Goal: Check status

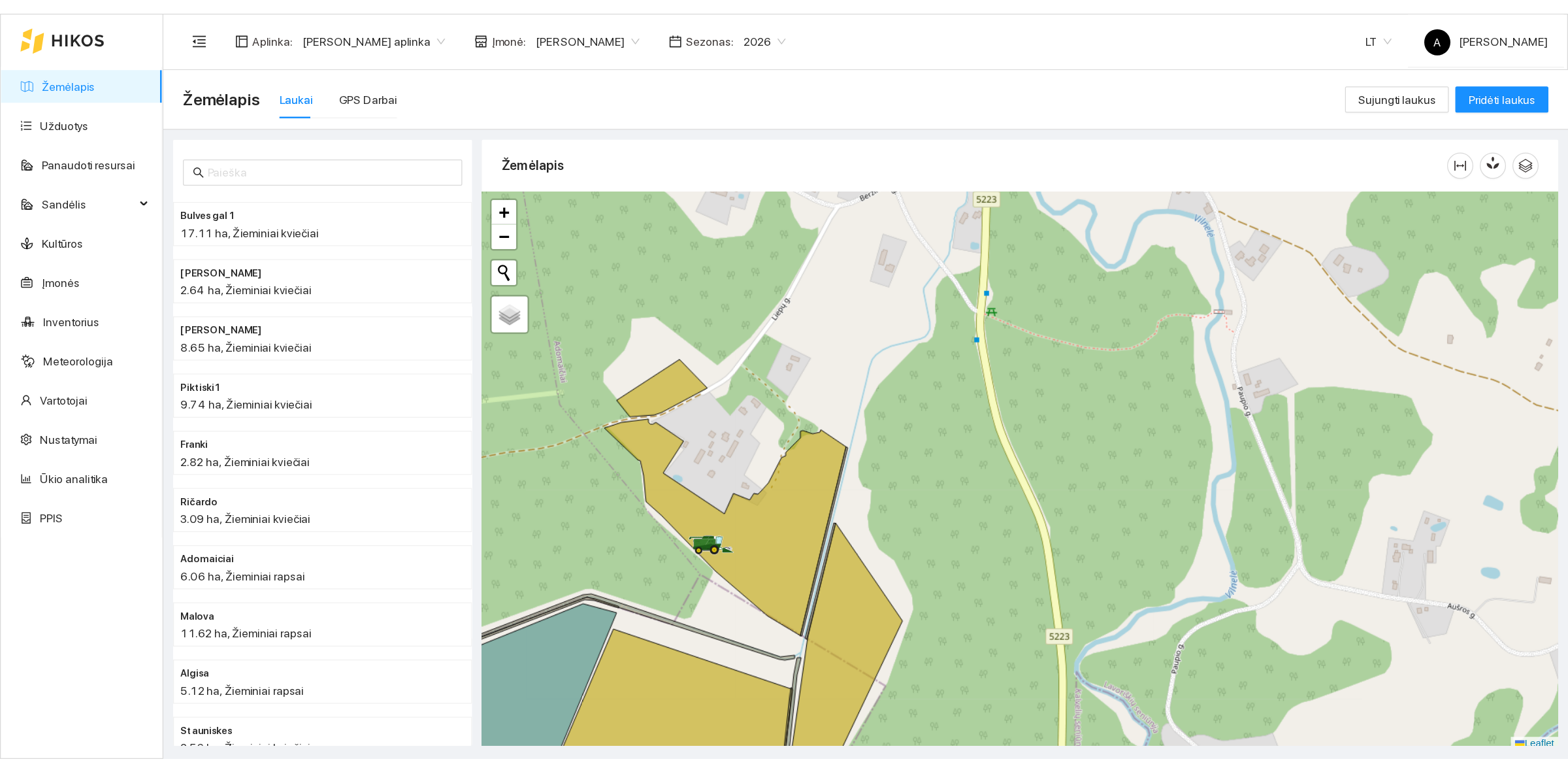
scroll to position [4, 0]
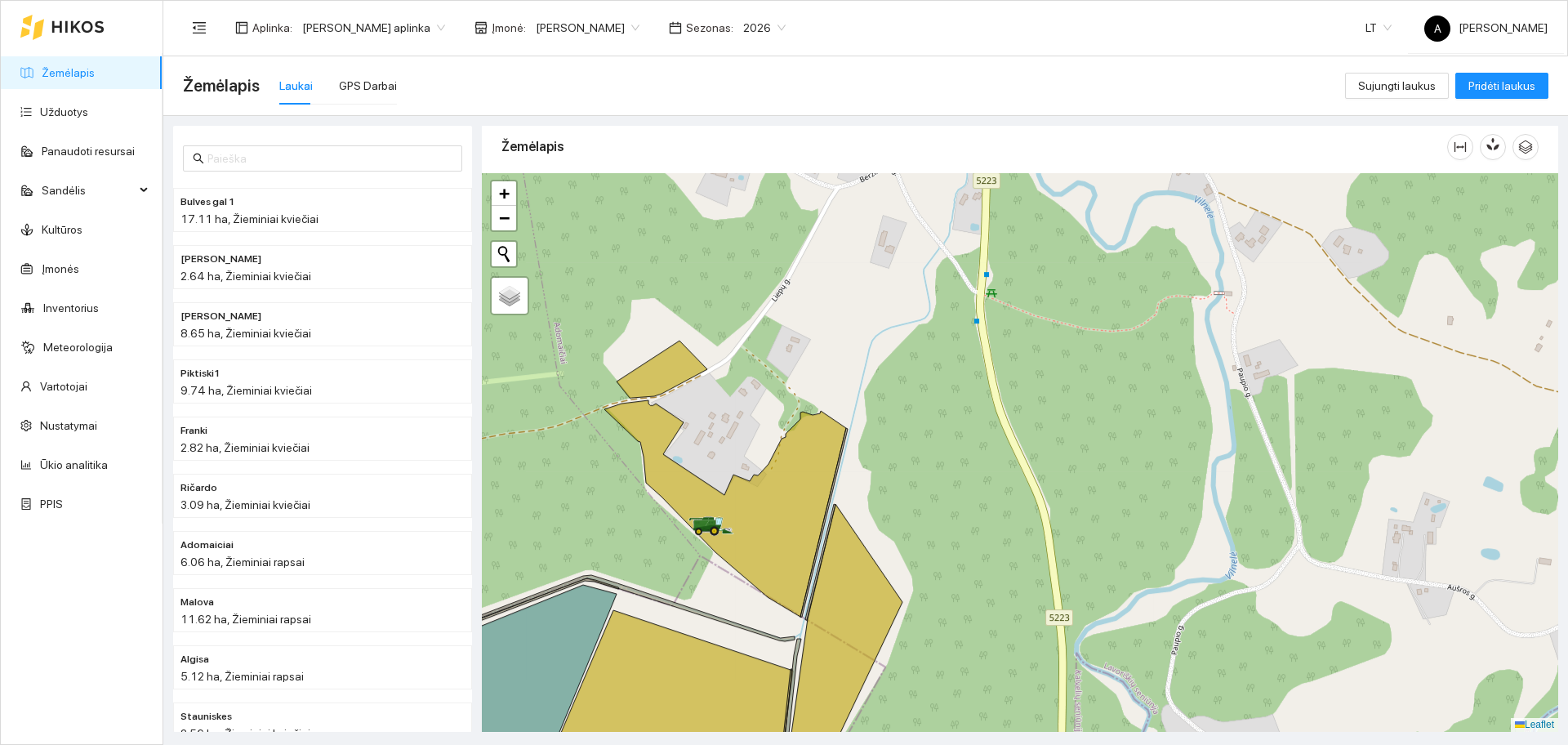
click at [791, 342] on div at bounding box center [1019, 452] width 1076 height 558
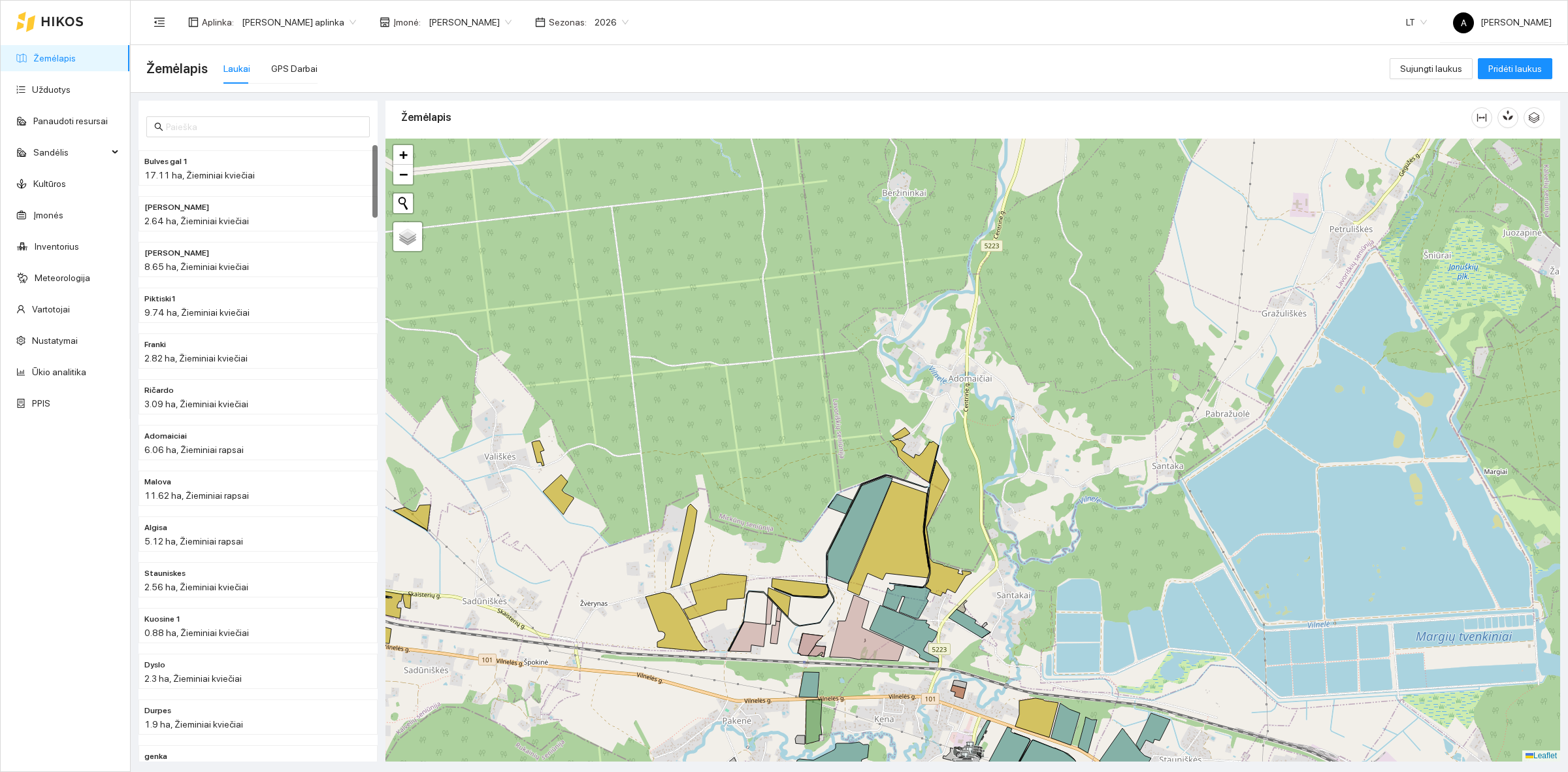
click at [653, 517] on div at bounding box center [973, 450] width 1175 height 623
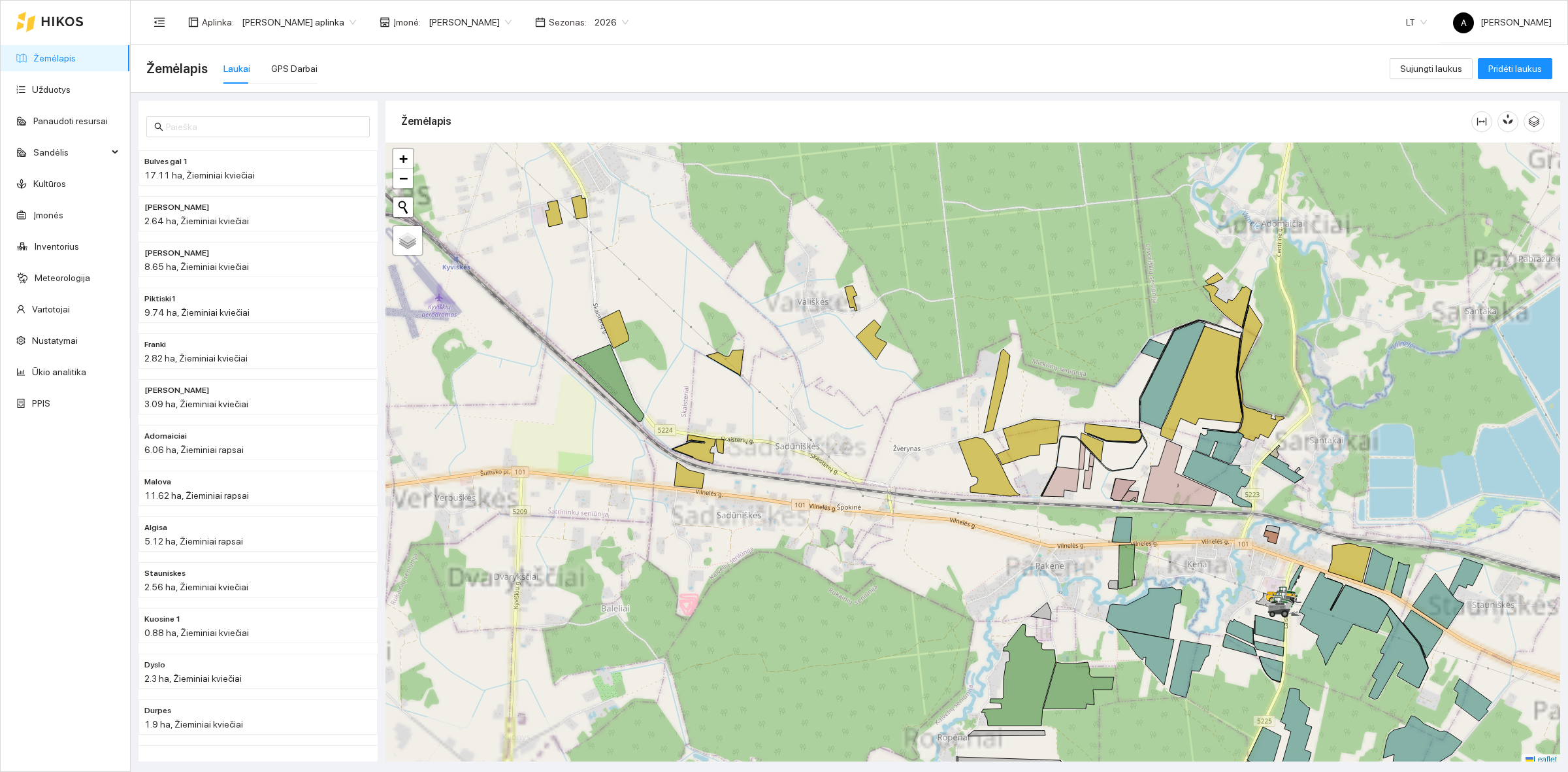
scroll to position [4, 0]
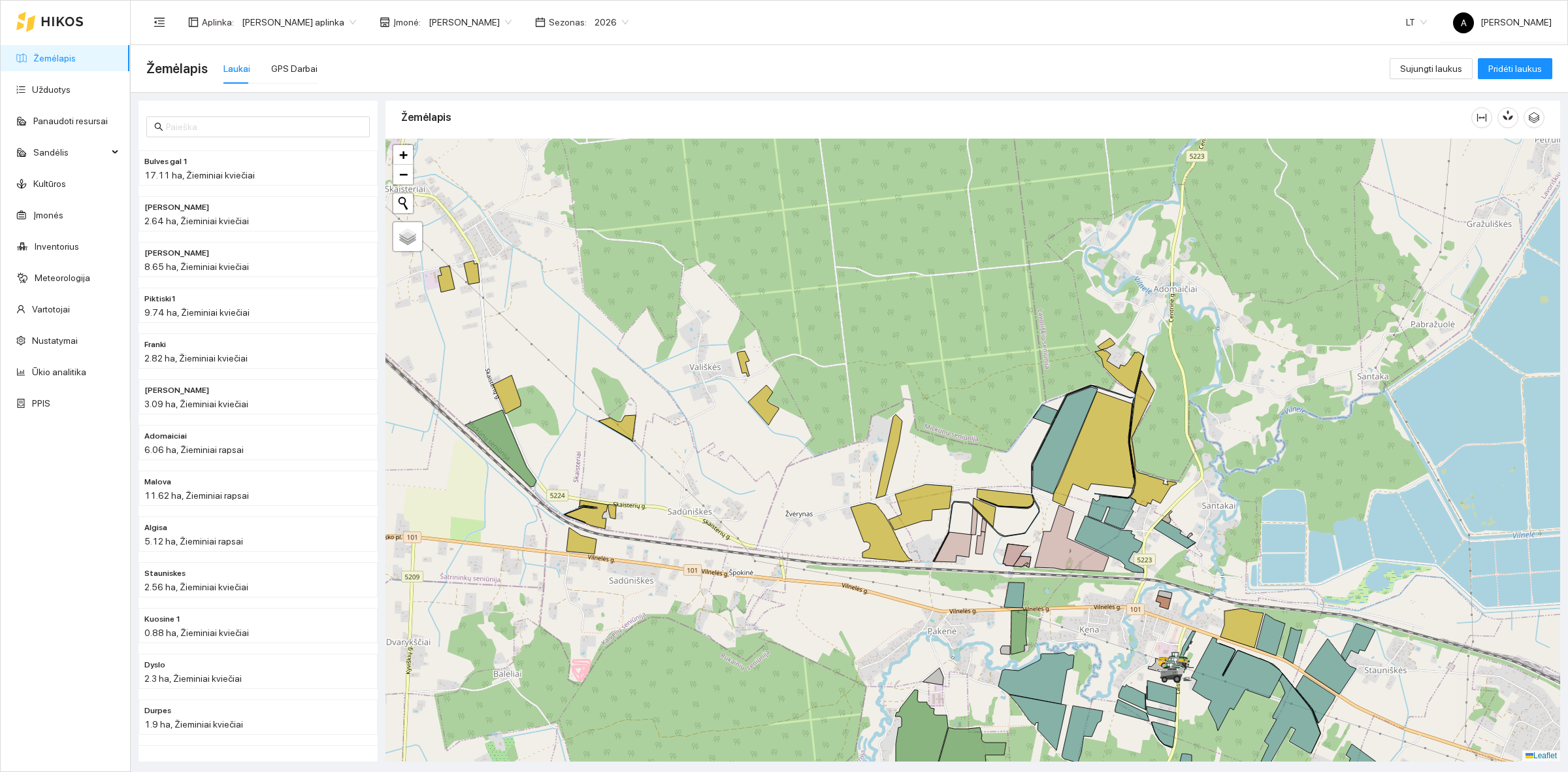
drag, startPoint x: 1153, startPoint y: 333, endPoint x: 844, endPoint y: 488, distance: 345.7
click at [844, 488] on div at bounding box center [973, 450] width 1175 height 623
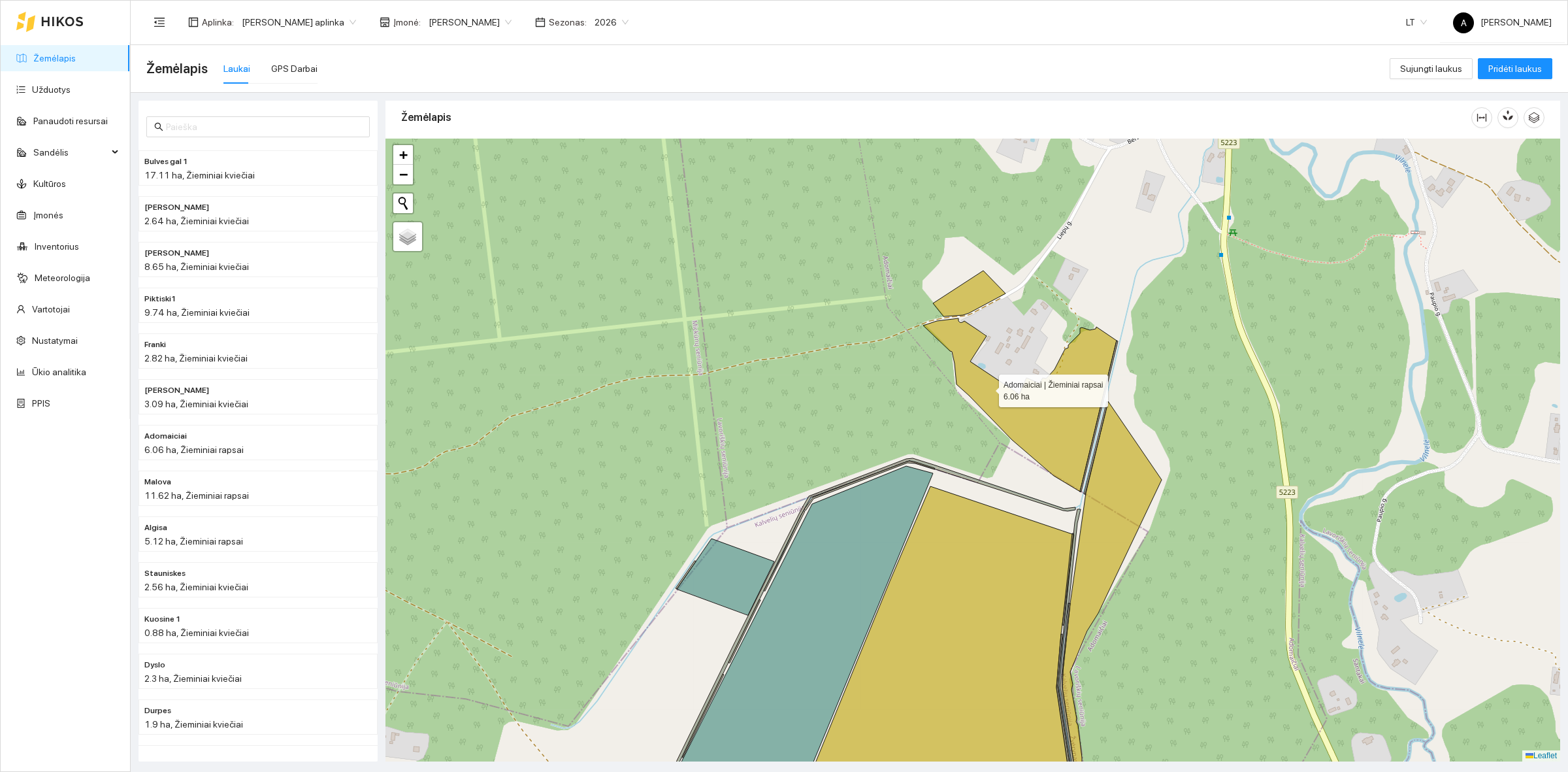
click at [987, 389] on icon at bounding box center [1020, 405] width 193 height 173
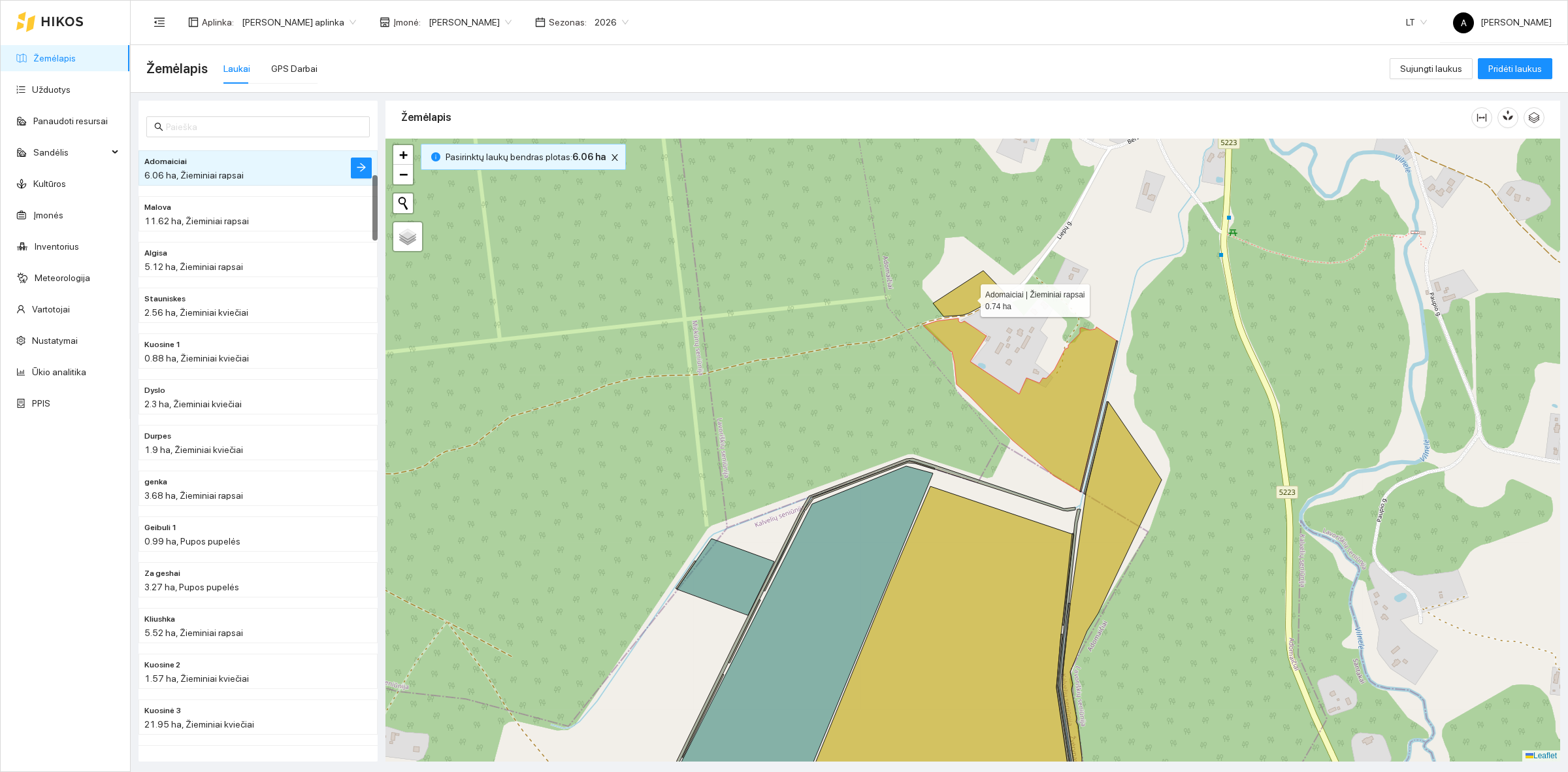
click at [969, 296] on icon at bounding box center [970, 293] width 73 height 46
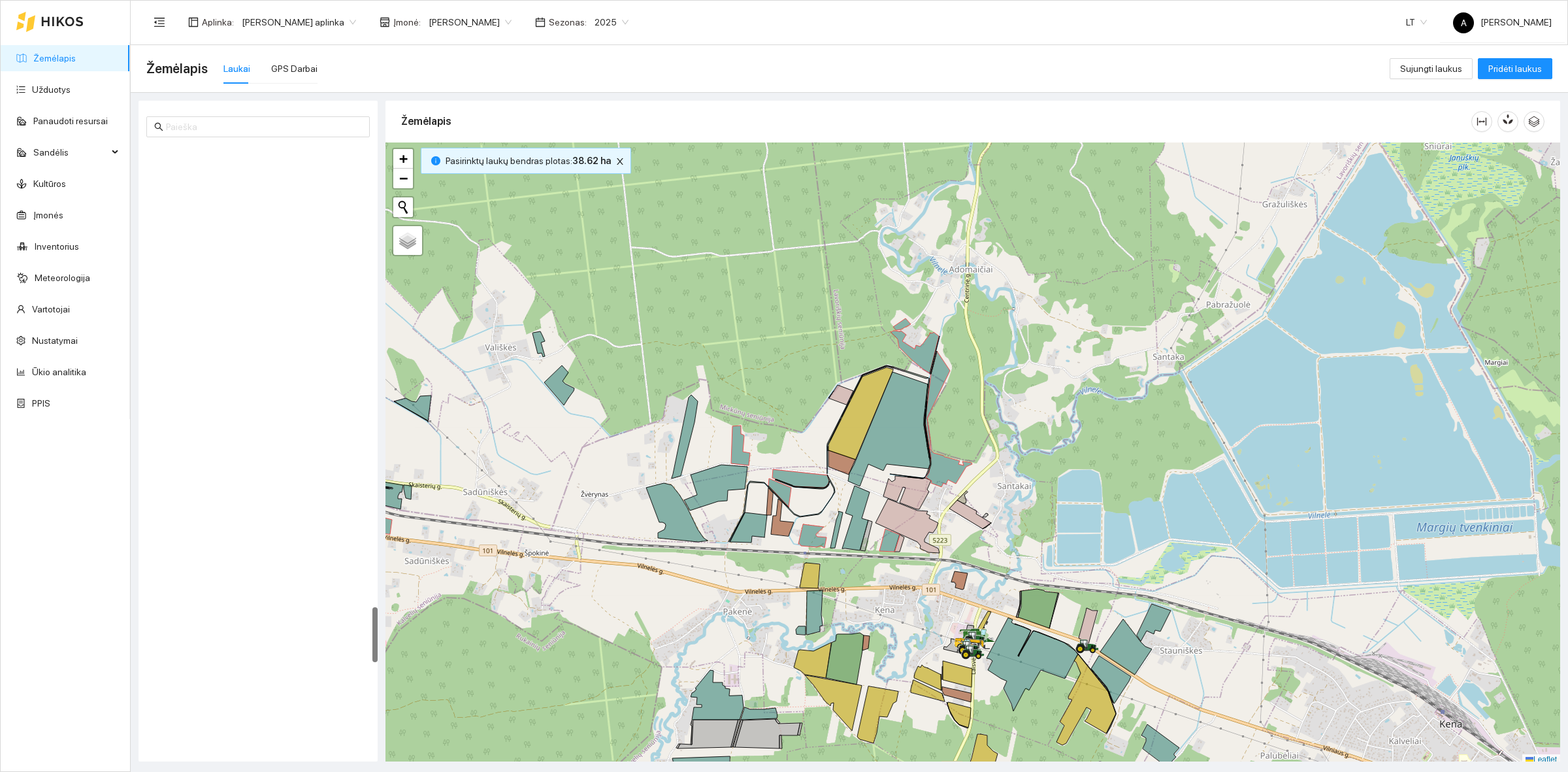
scroll to position [4, 0]
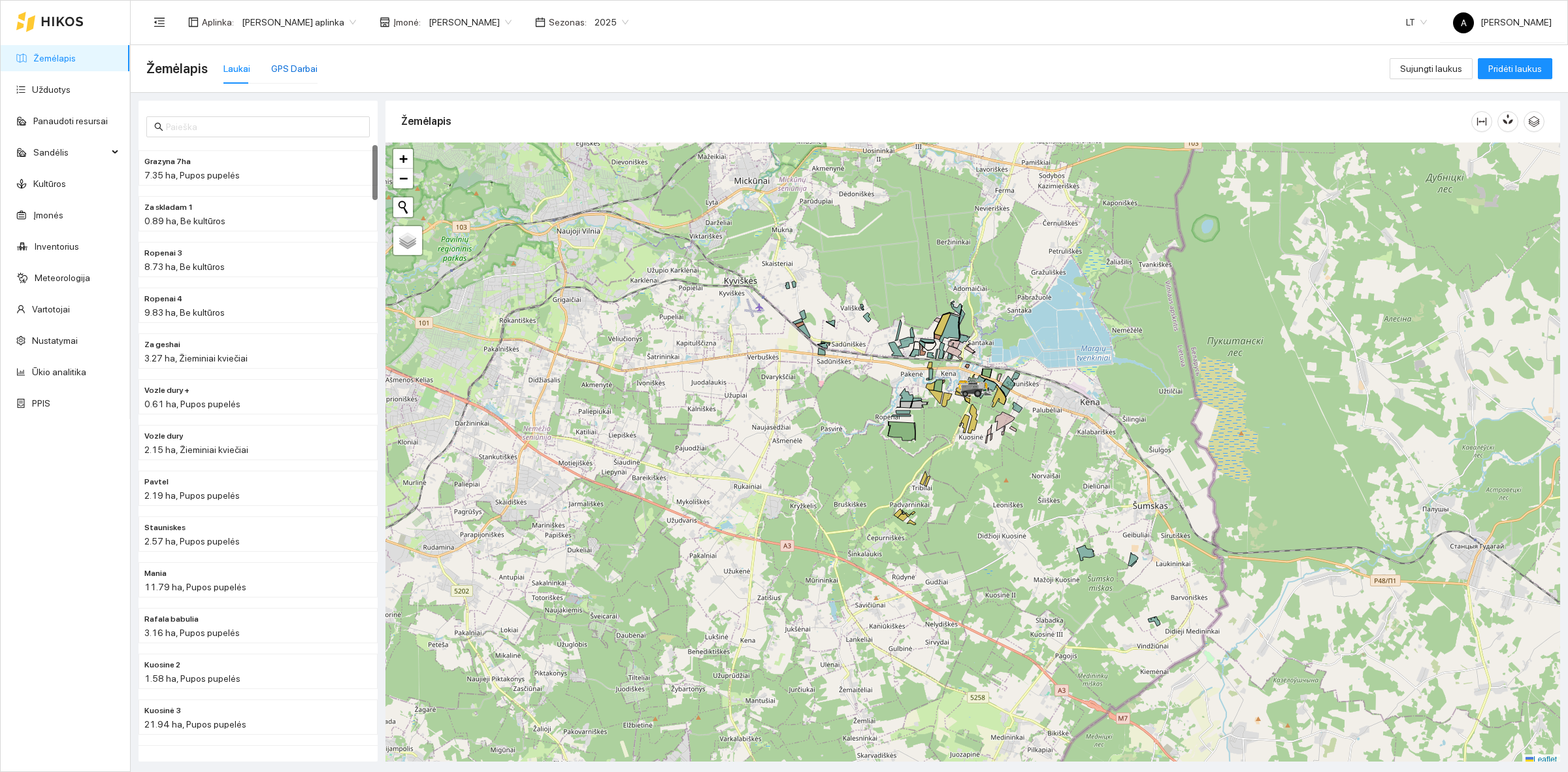
click at [301, 67] on div "GPS Darbai" at bounding box center [294, 68] width 47 height 14
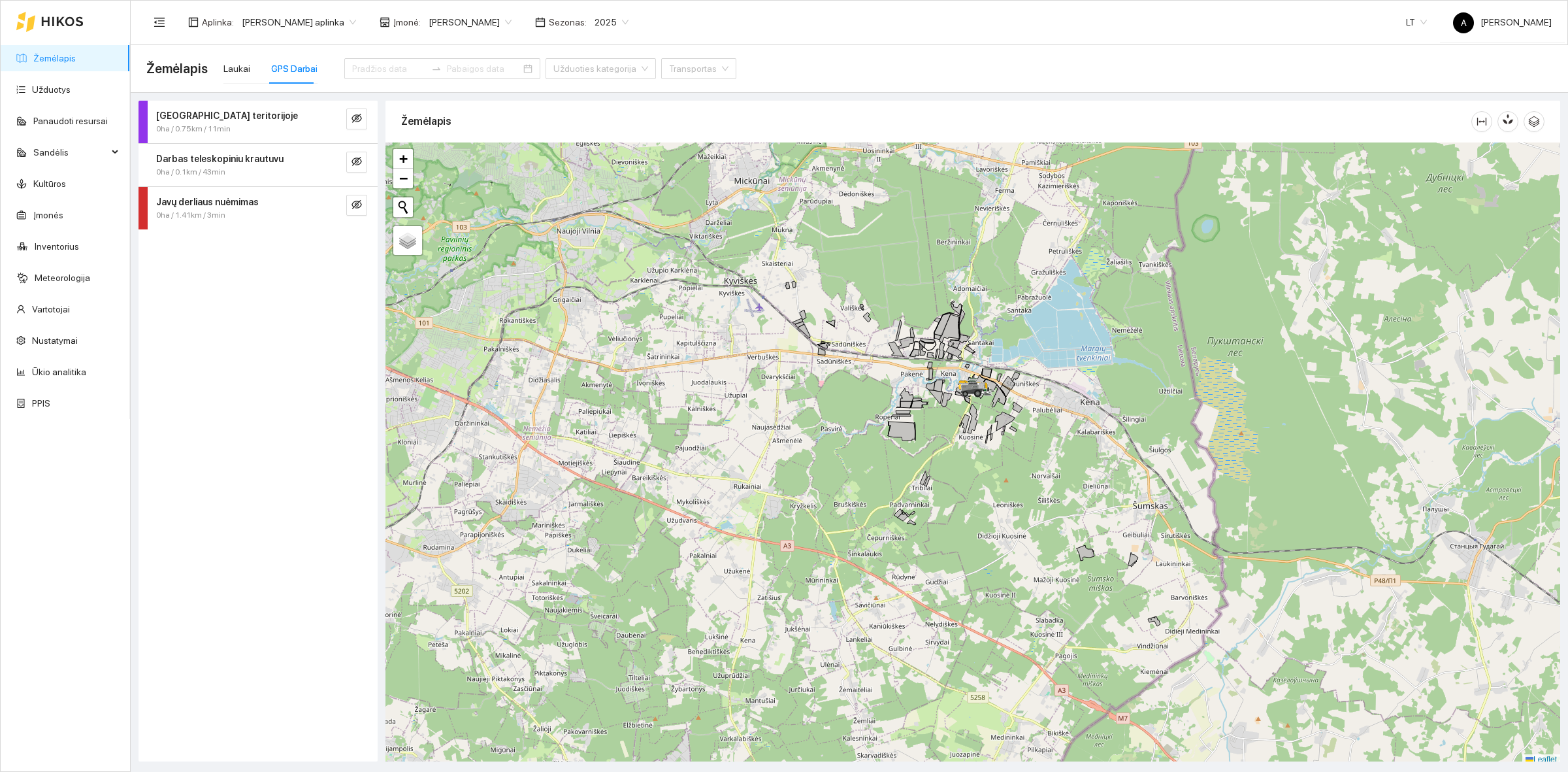
click at [281, 216] on div "0ha / 1.41km / 3min" at bounding box center [236, 215] width 160 height 13
click at [382, 72] on input at bounding box center [390, 68] width 74 height 14
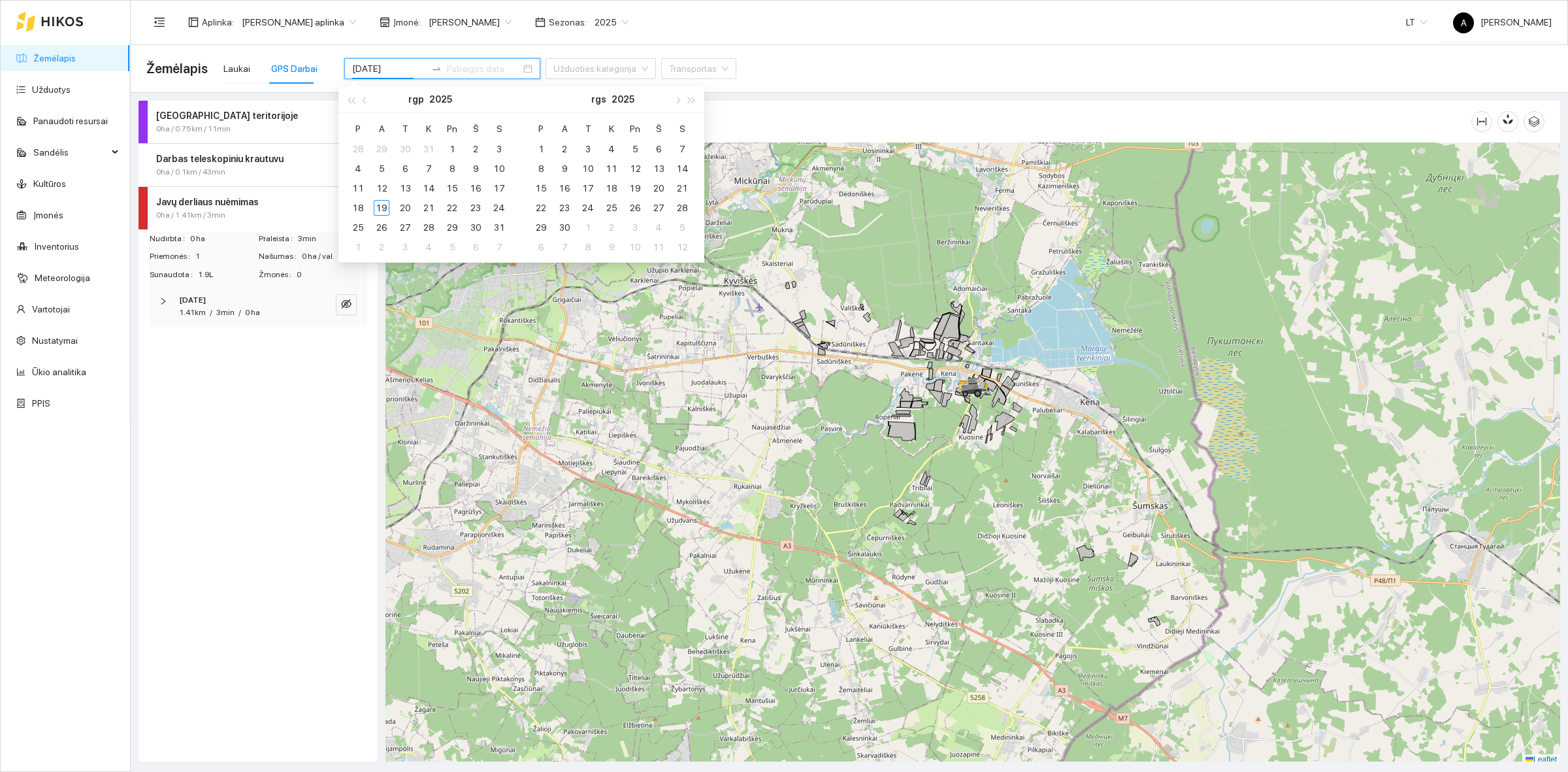
type input "2025-09-05"
type input "2025-08-17"
click at [504, 196] on td "17" at bounding box center [499, 188] width 24 height 19
type input "2025-09-02"
type input "2025-08-19"
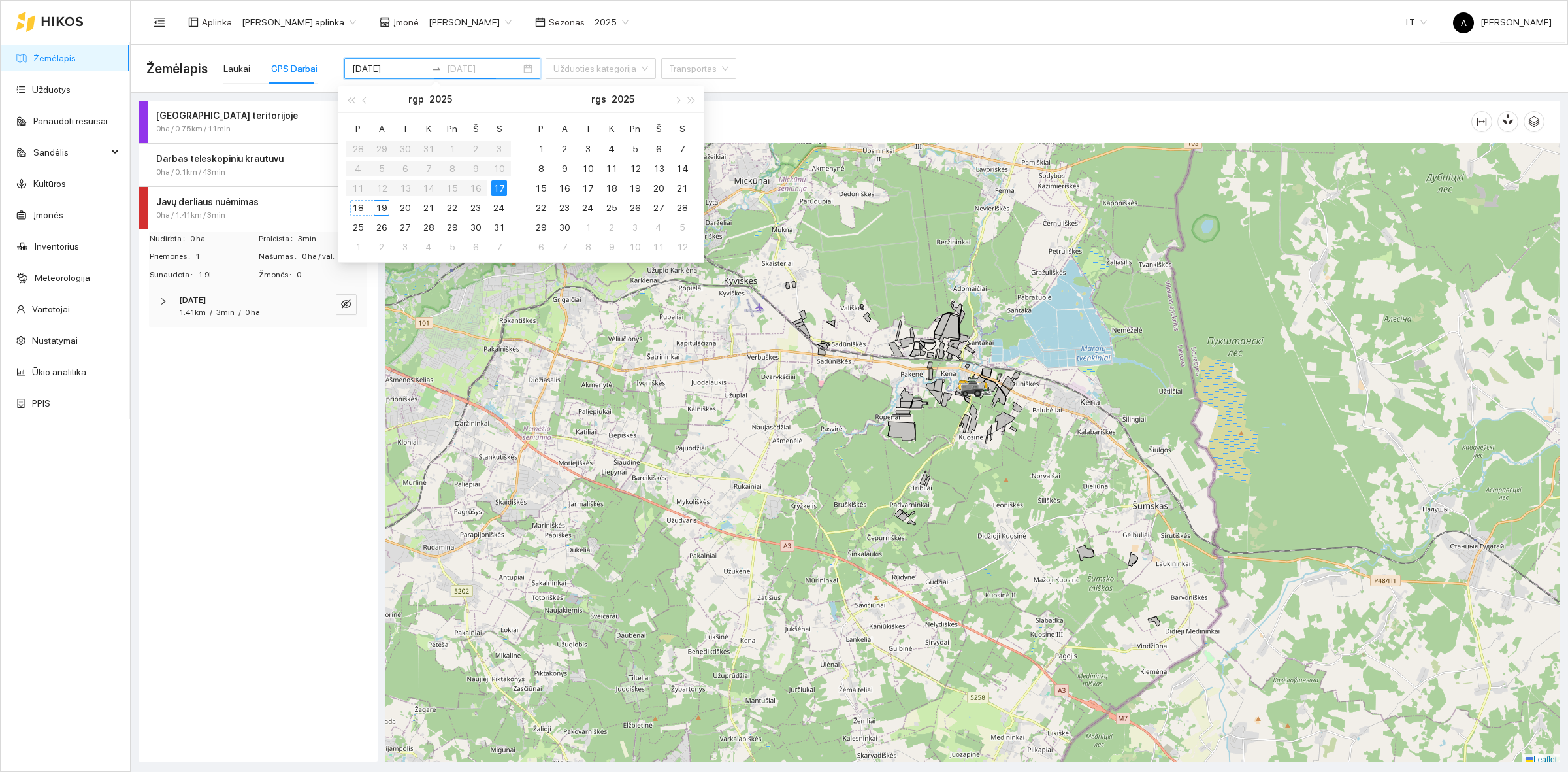
click at [379, 209] on div "19" at bounding box center [381, 207] width 16 height 16
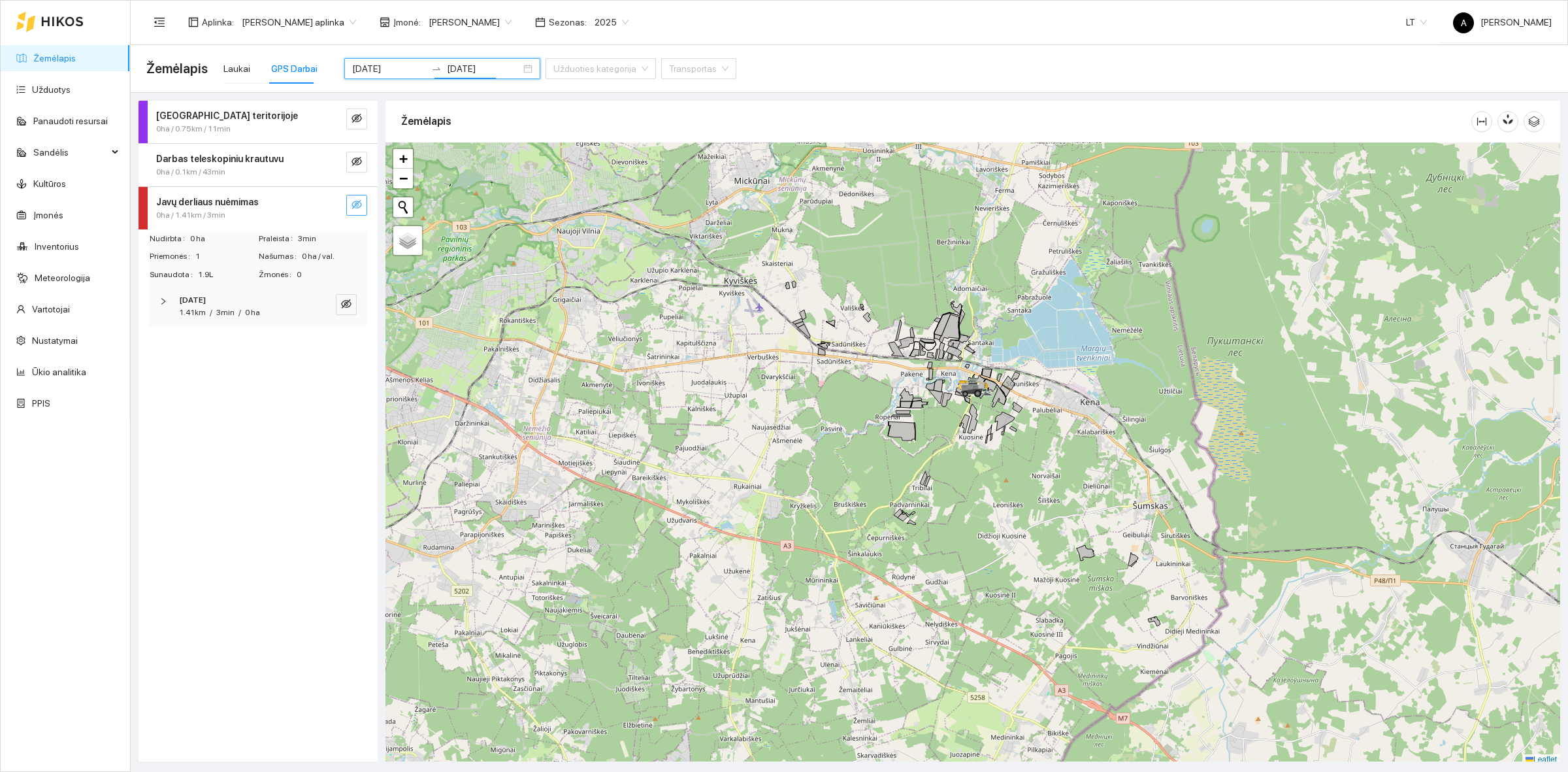
click at [352, 203] on icon "eye-invisible" at bounding box center [357, 204] width 10 height 10
click at [352, 203] on icon "eye" at bounding box center [357, 204] width 10 height 10
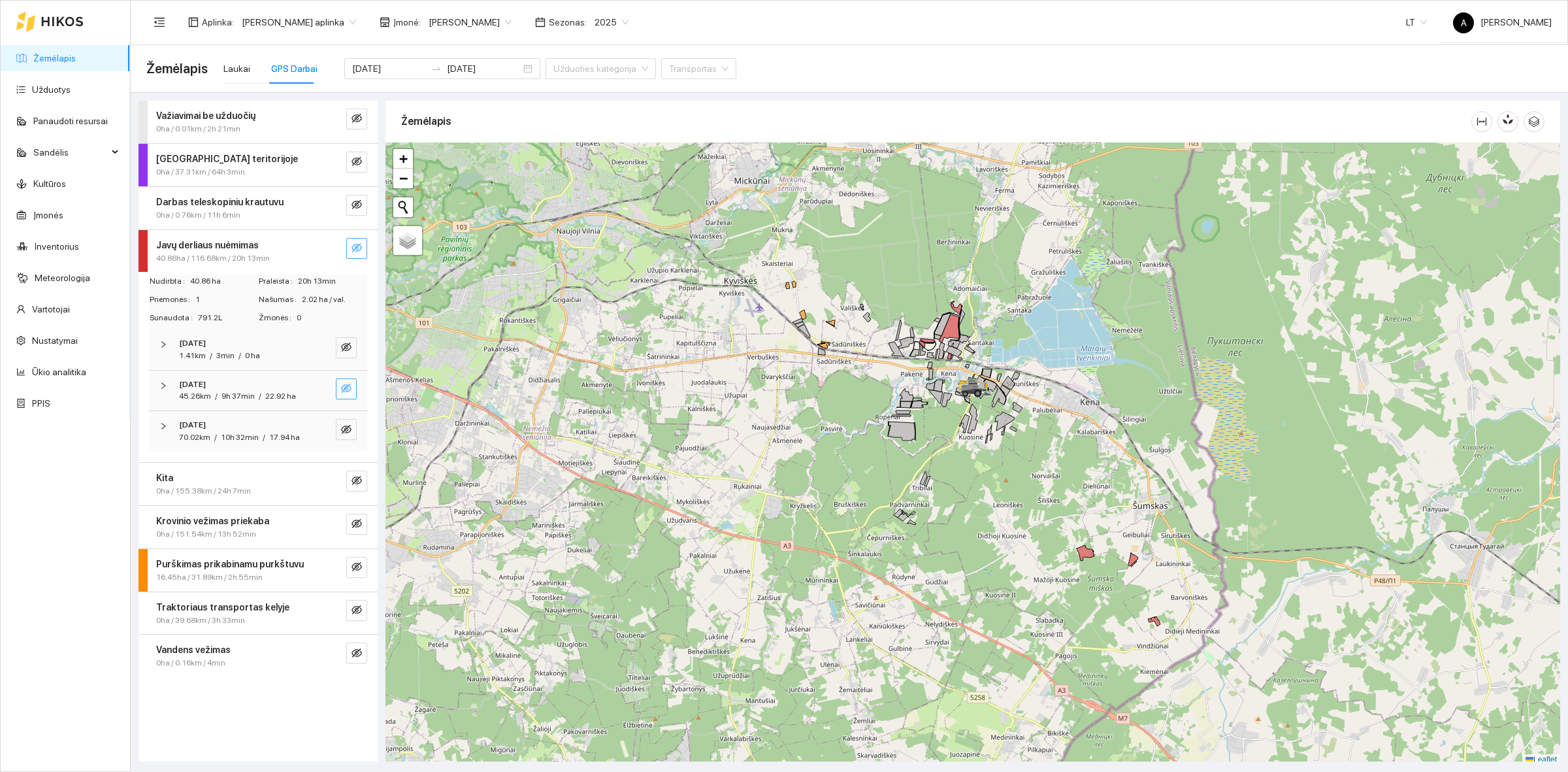
click at [347, 389] on icon "eye-invisible" at bounding box center [347, 388] width 10 height 10
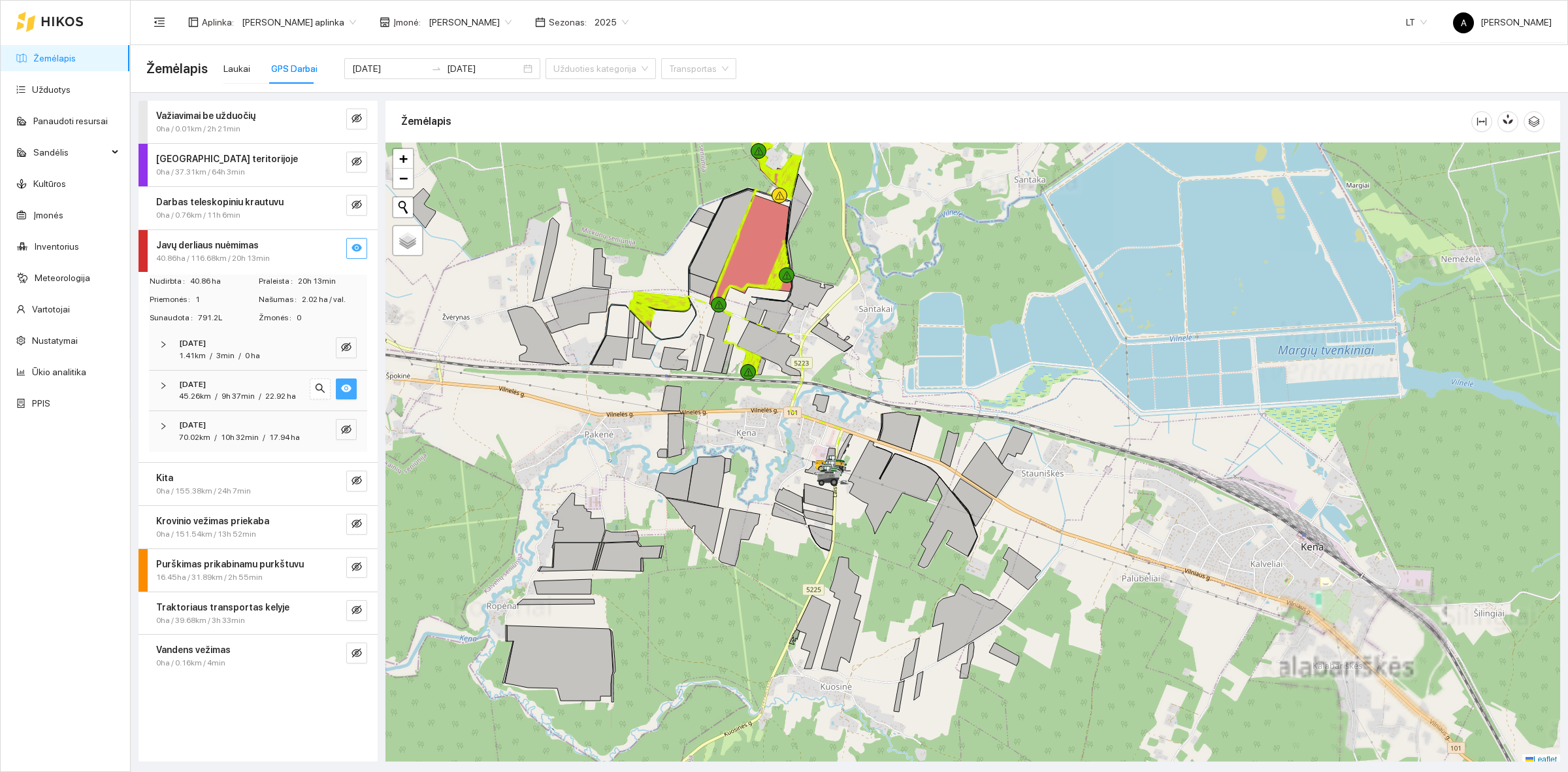
scroll to position [4, 0]
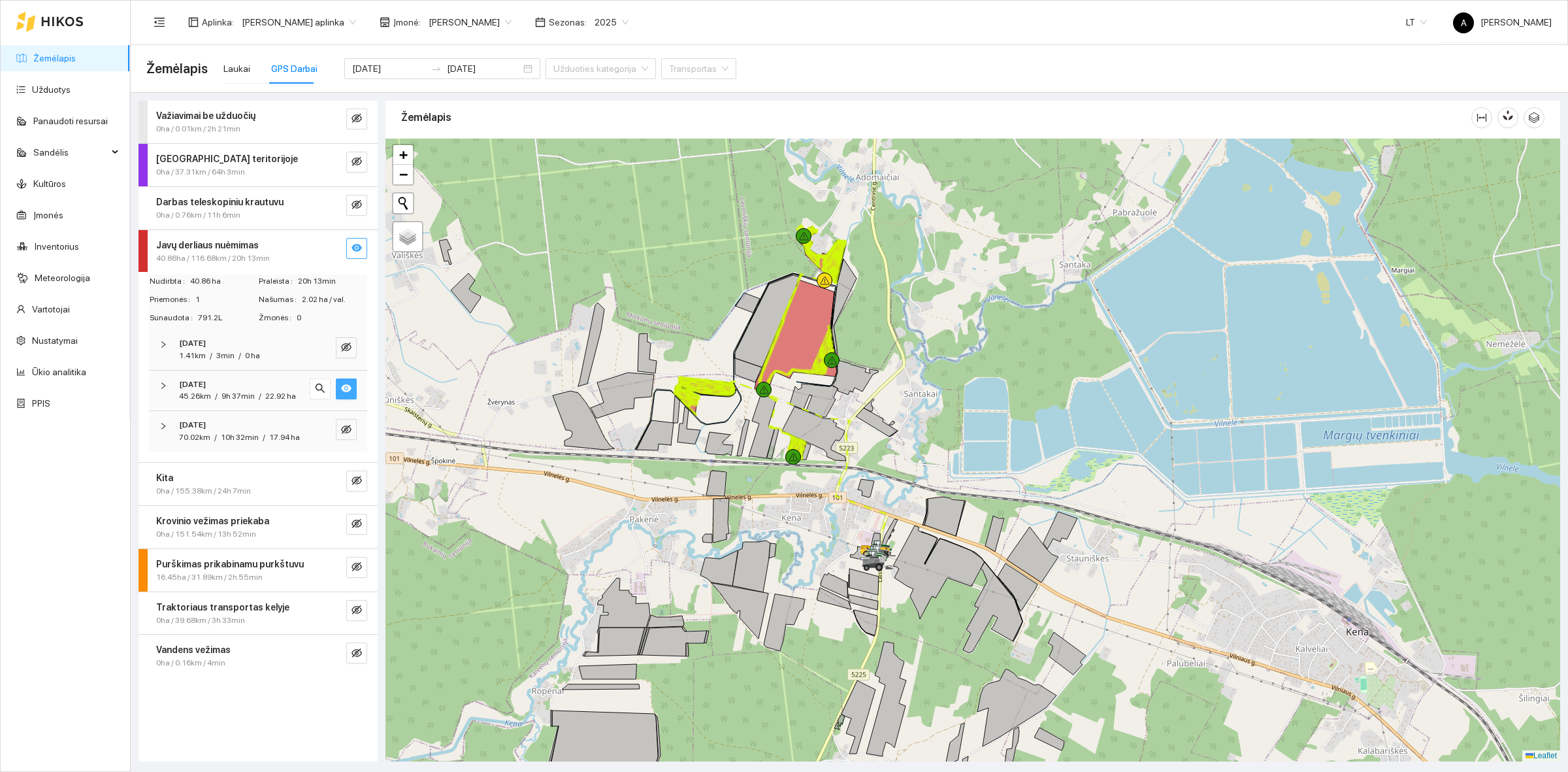
drag, startPoint x: 681, startPoint y: 308, endPoint x: 724, endPoint y: 385, distance: 88.2
click at [724, 385] on div at bounding box center [973, 450] width 1175 height 623
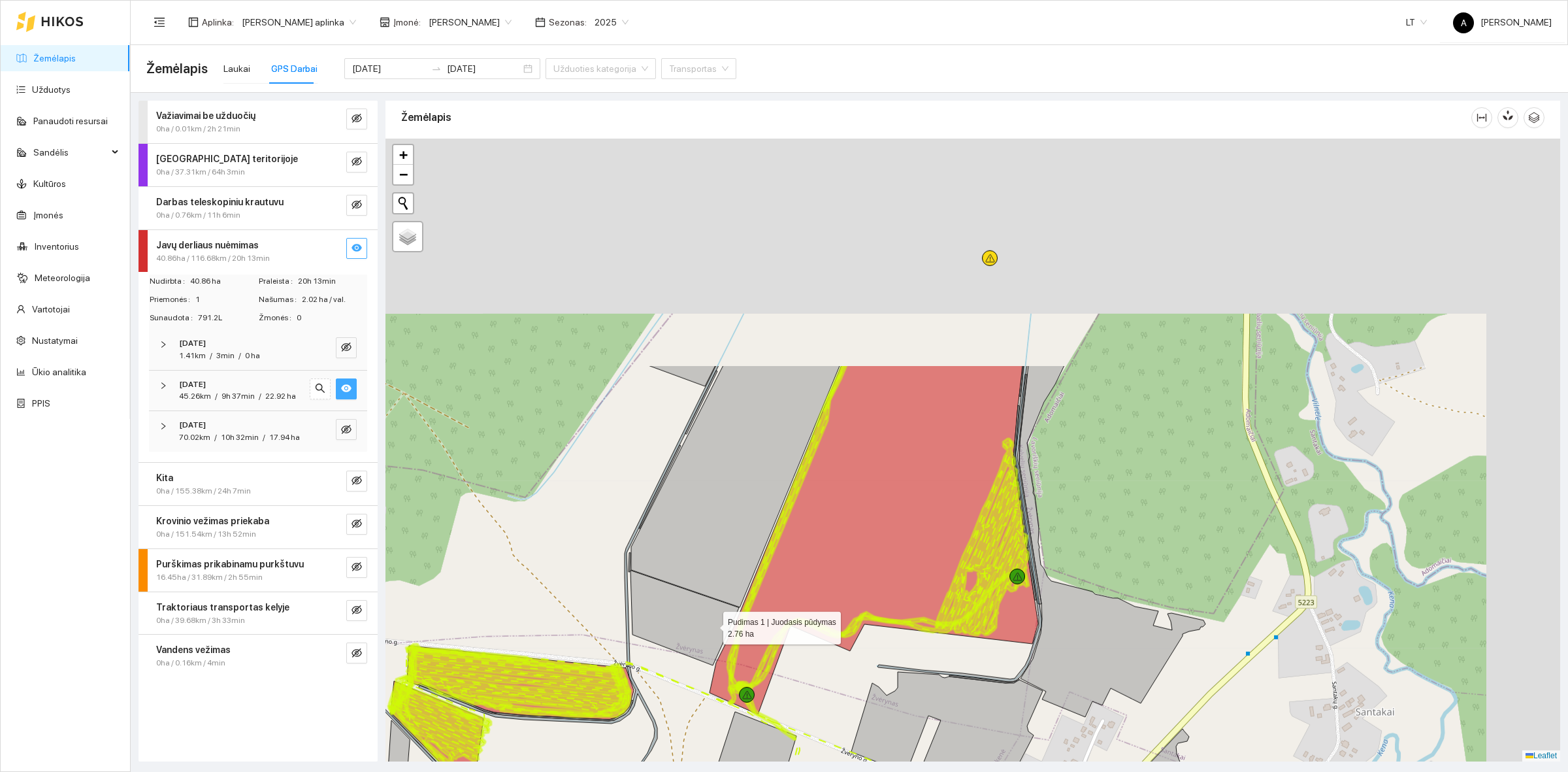
drag, startPoint x: 859, startPoint y: 319, endPoint x: 697, endPoint y: 701, distance: 414.9
click at [697, 665] on icon at bounding box center [684, 618] width 108 height 95
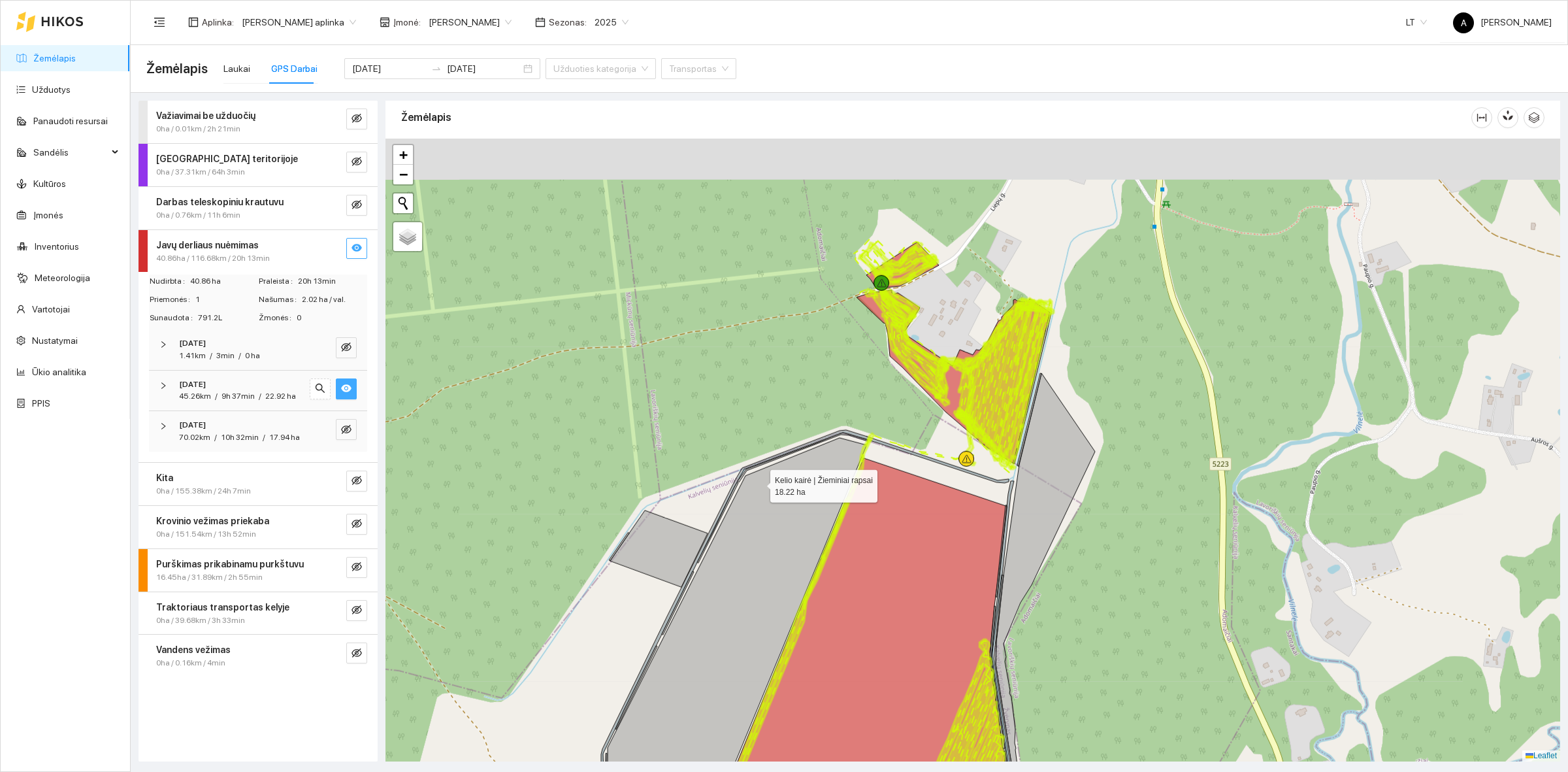
click at [758, 482] on icon at bounding box center [736, 622] width 258 height 370
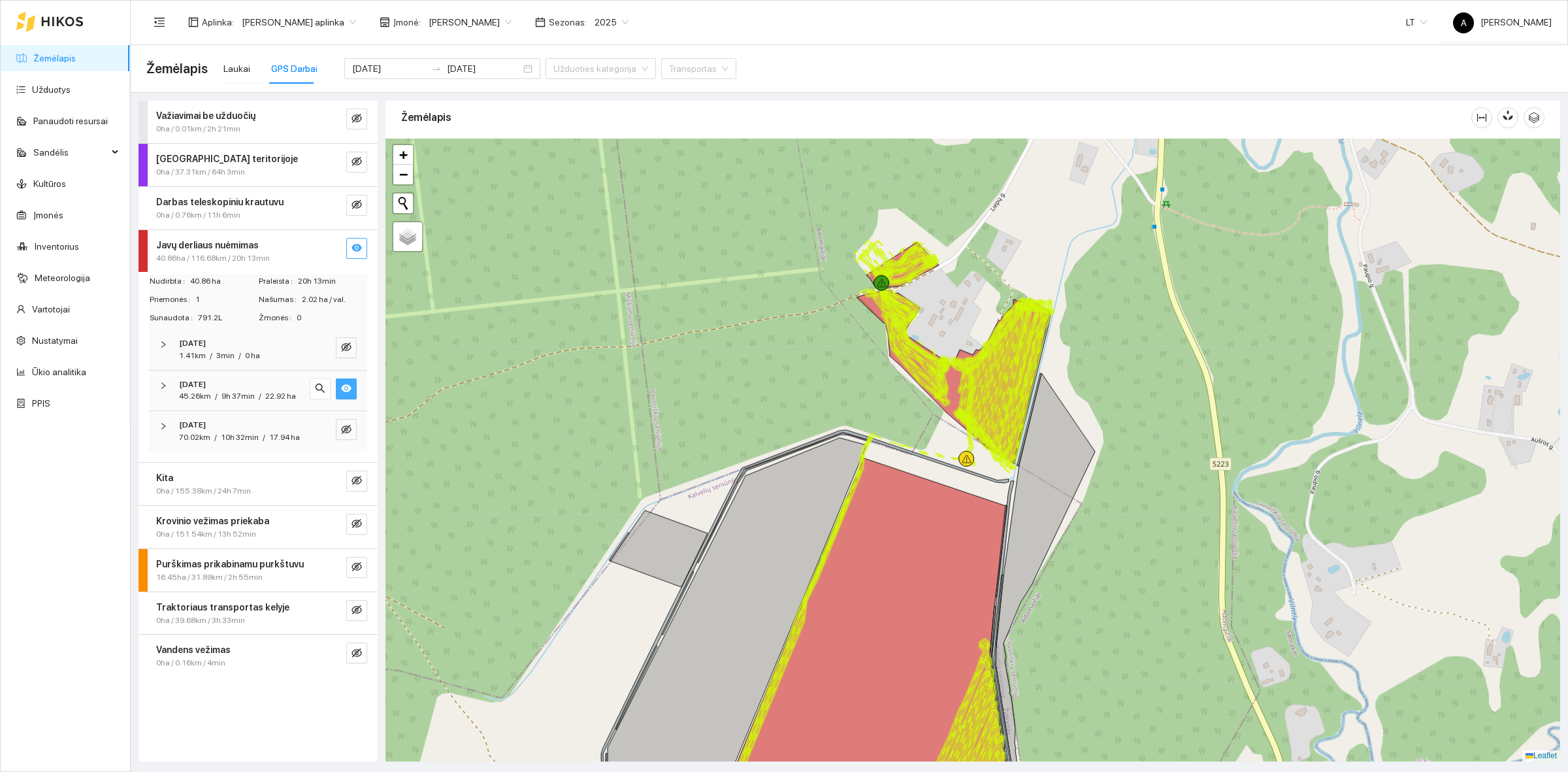
click at [722, 498] on div at bounding box center [973, 450] width 1175 height 623
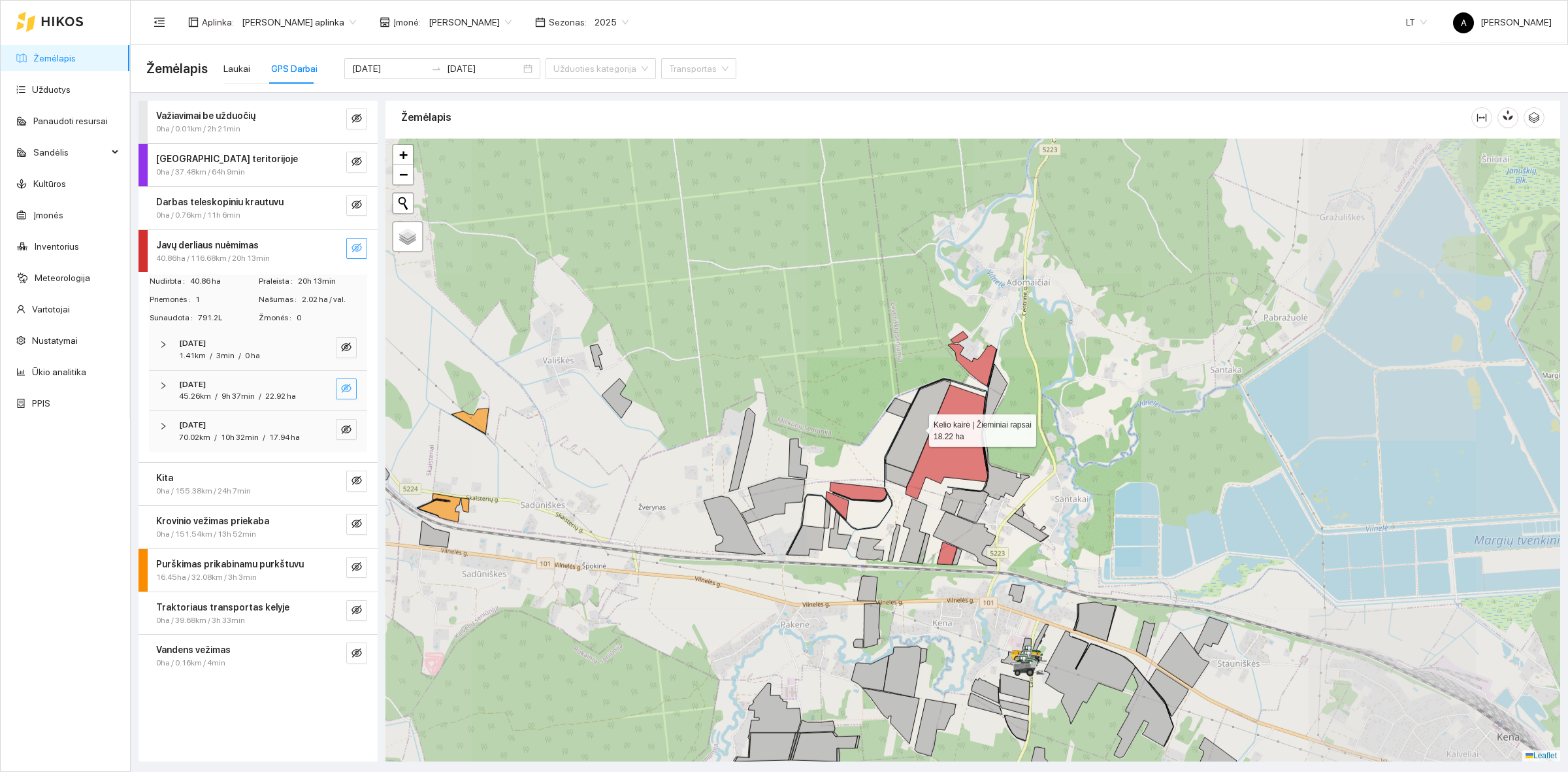
drag, startPoint x: 918, startPoint y: 447, endPoint x: 882, endPoint y: 310, distance: 141.7
click at [886, 380] on icon at bounding box center [918, 426] width 64 height 92
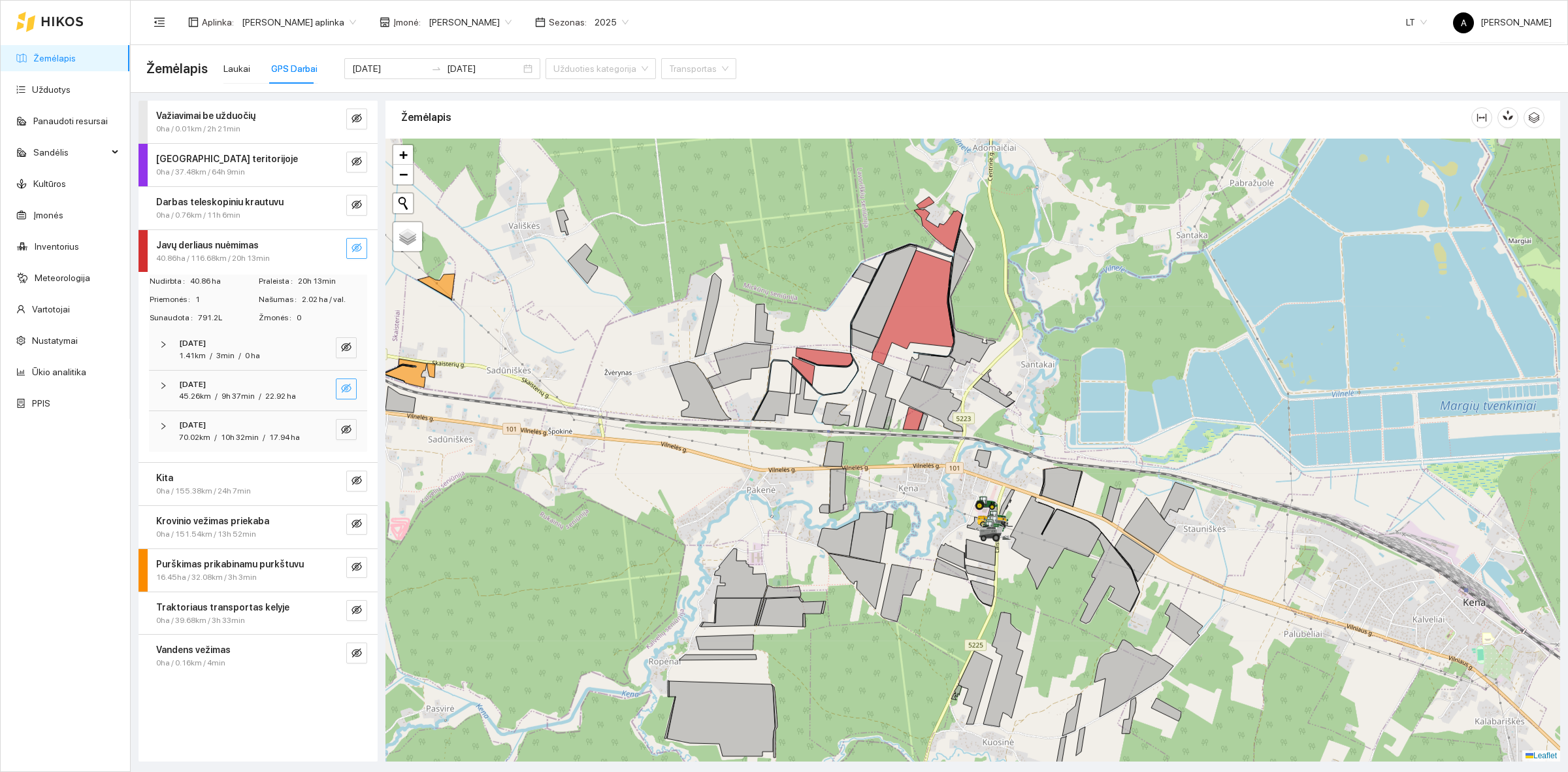
click at [341, 386] on icon "eye-invisible" at bounding box center [347, 388] width 10 height 10
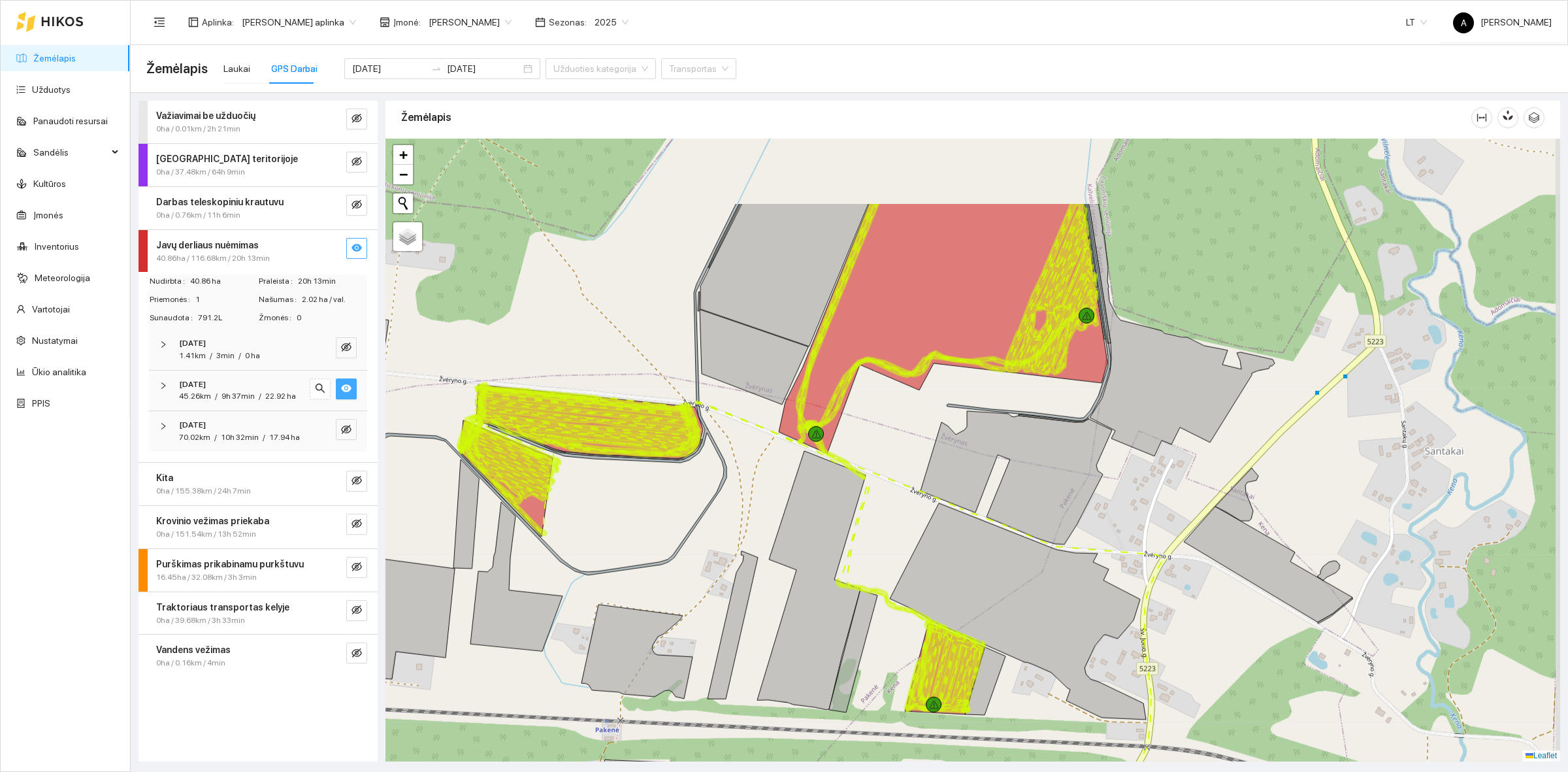
drag, startPoint x: 973, startPoint y: 295, endPoint x: 938, endPoint y: 422, distance: 131.7
click at [938, 422] on div at bounding box center [973, 450] width 1175 height 623
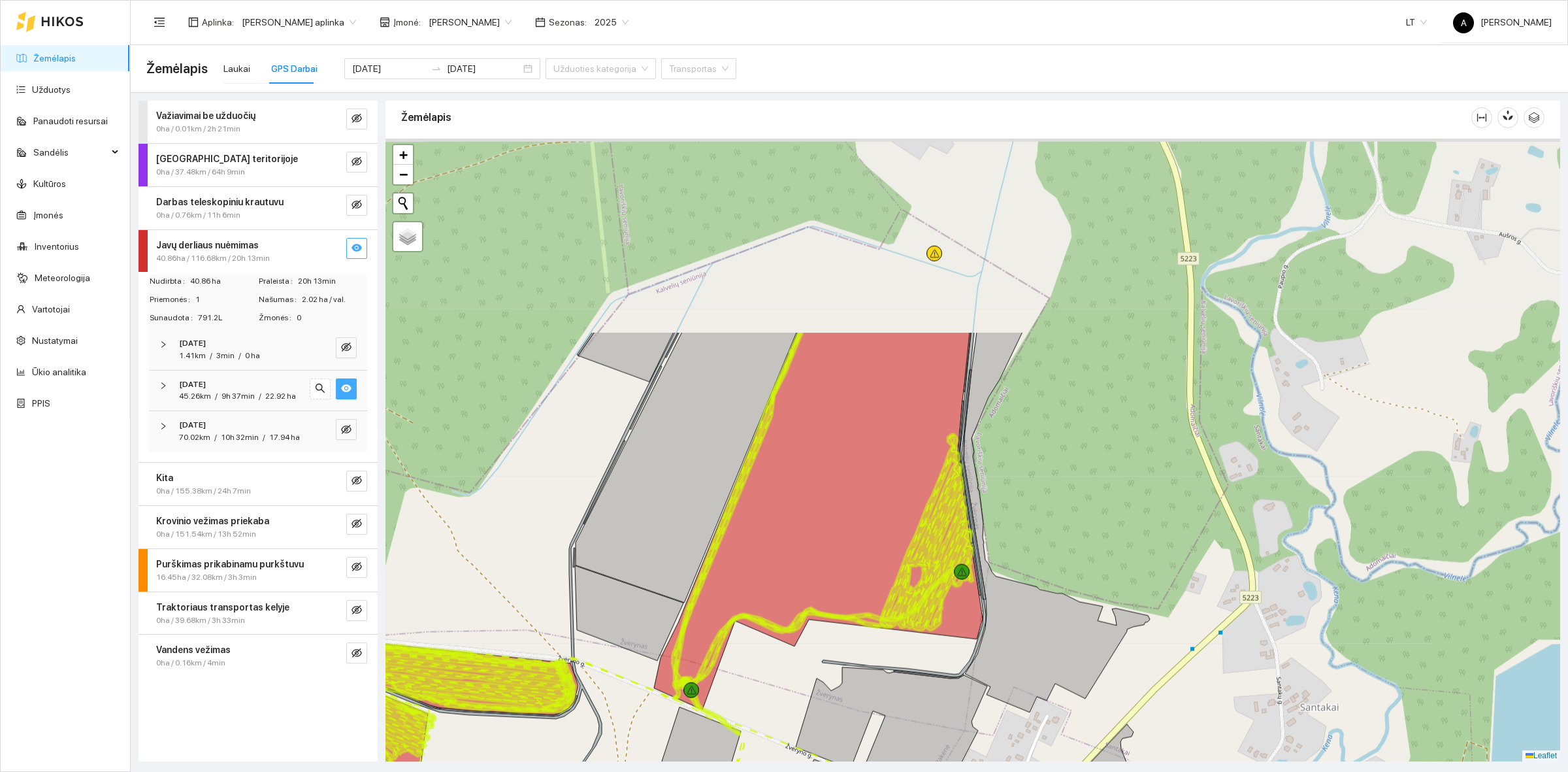
drag, startPoint x: 940, startPoint y: 405, endPoint x: 827, endPoint y: 639, distance: 259.9
click at [827, 639] on div at bounding box center [973, 450] width 1175 height 623
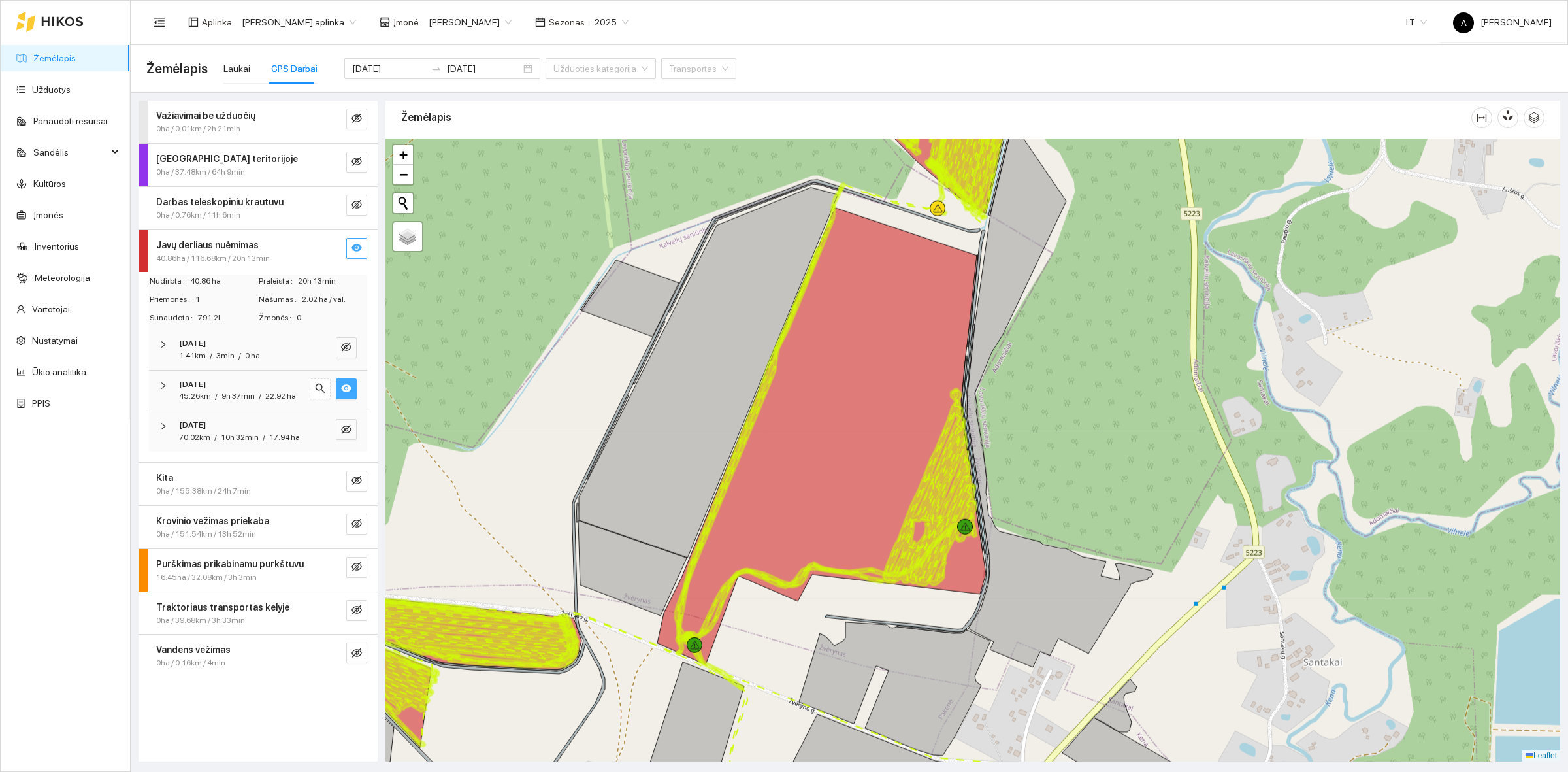
drag, startPoint x: 827, startPoint y: 639, endPoint x: 830, endPoint y: 585, distance: 54.1
click at [830, 585] on div at bounding box center [973, 450] width 1175 height 623
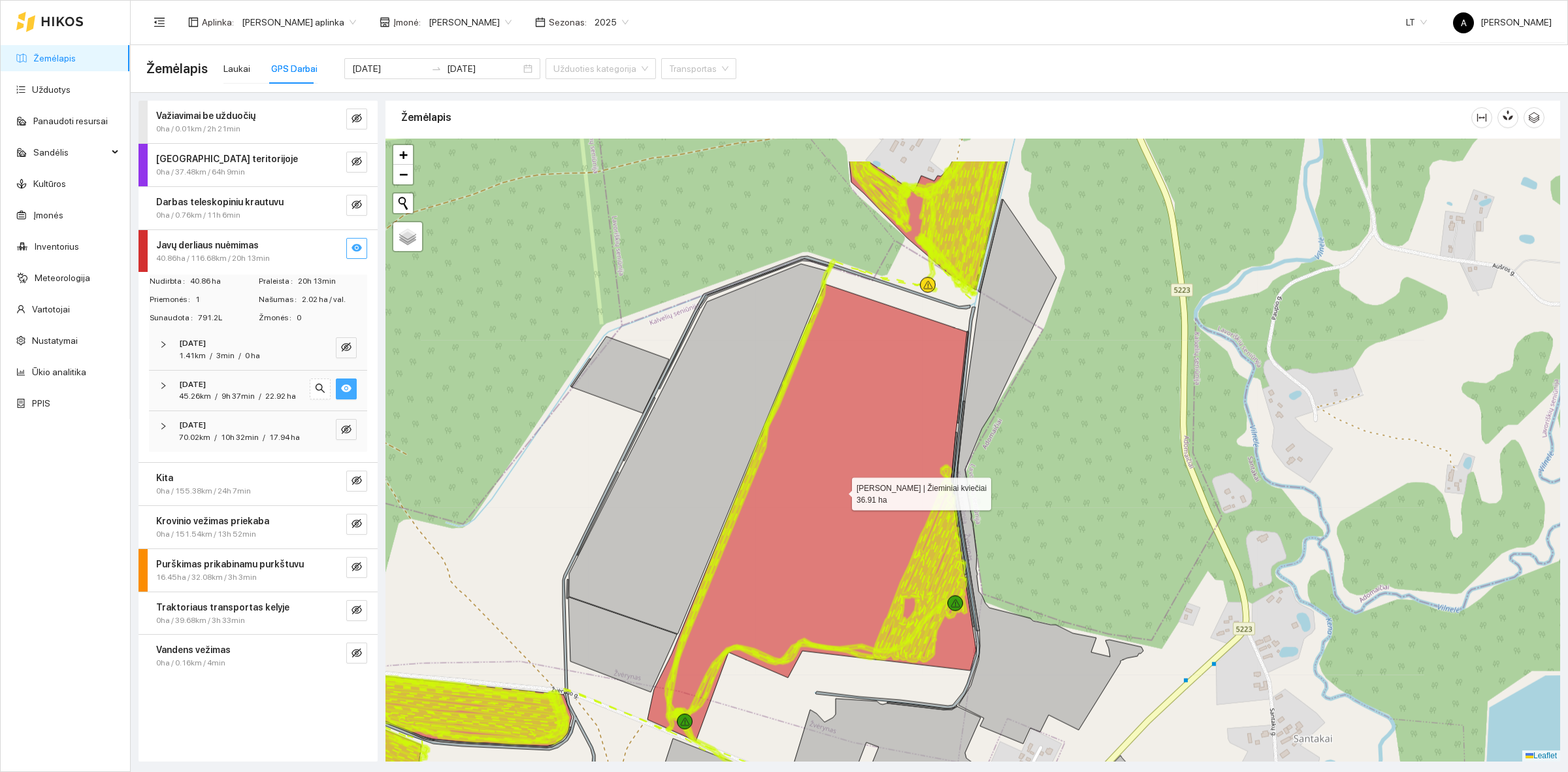
drag, startPoint x: 847, startPoint y: 417, endPoint x: 841, endPoint y: 489, distance: 72.2
click at [841, 489] on icon at bounding box center [812, 513] width 329 height 457
click at [841, 477] on icon at bounding box center [812, 513] width 329 height 457
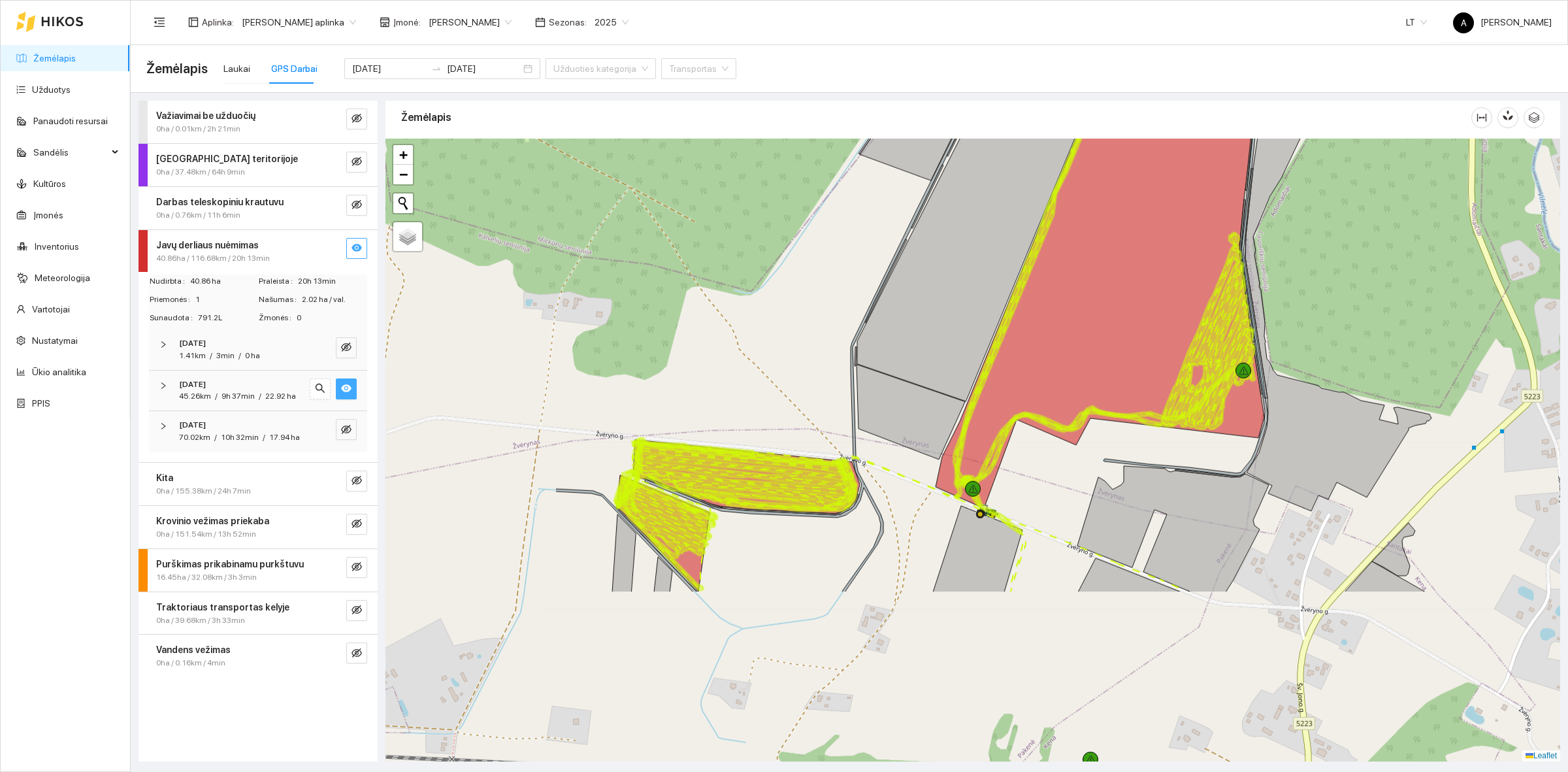
drag, startPoint x: 653, startPoint y: 603, endPoint x: 941, endPoint y: 370, distance: 370.4
click at [941, 370] on icon at bounding box center [986, 216] width 258 height 370
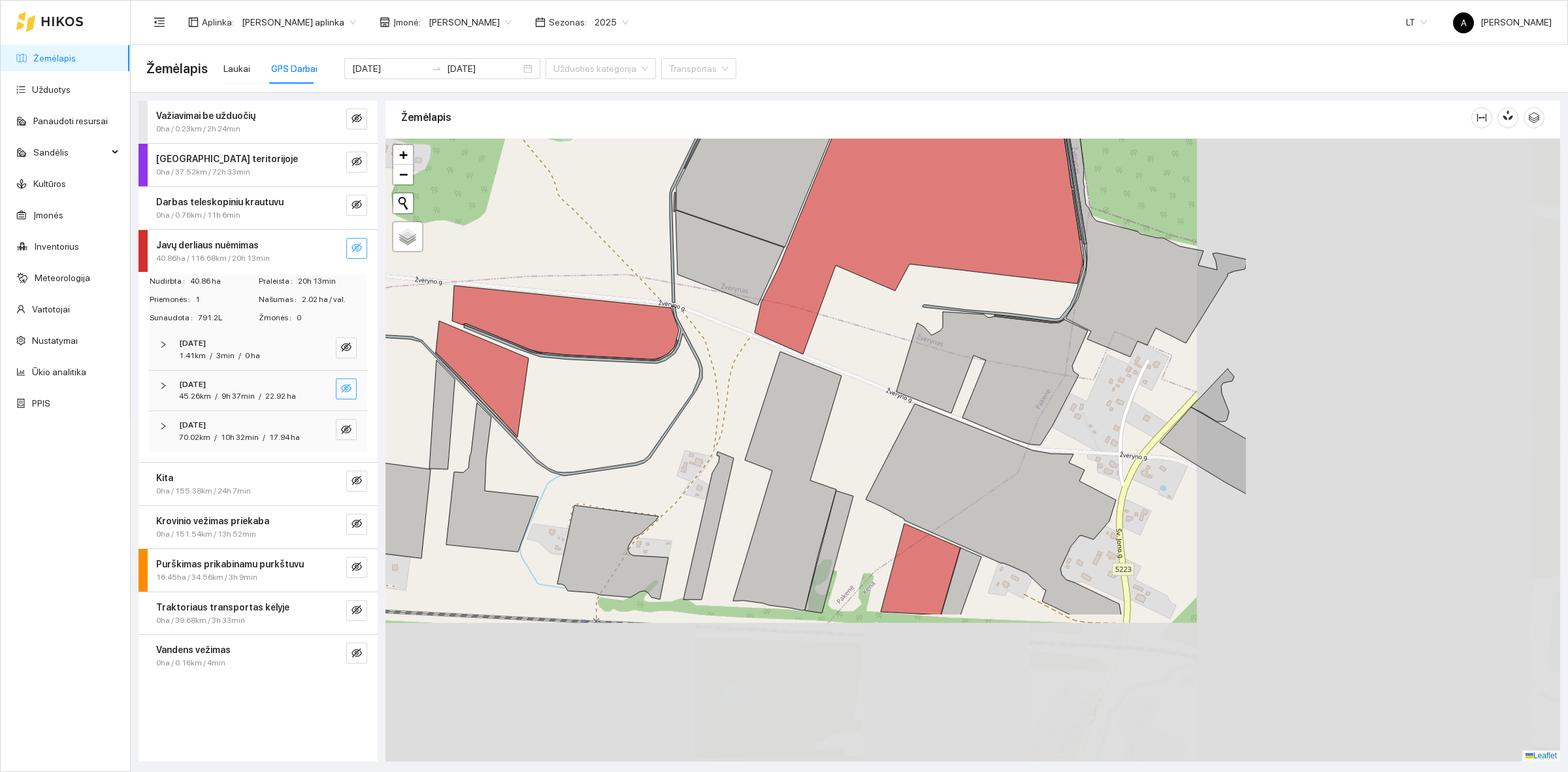
drag, startPoint x: 1100, startPoint y: 499, endPoint x: 655, endPoint y: 275, distance: 498.2
click at [670, 275] on icon at bounding box center [873, 86] width 407 height 433
